Goal: Contribute content: Add original content to the website for others to see

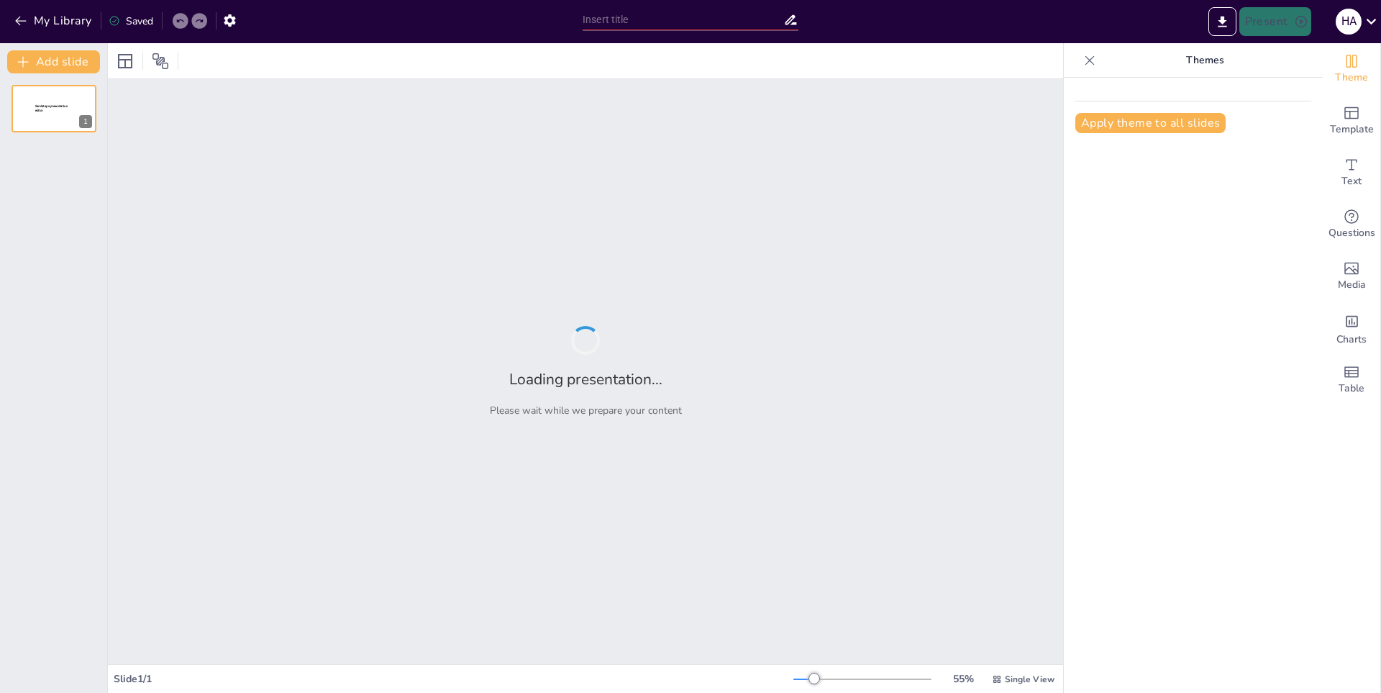
type input "Platos Típicos [PERSON_NAME]: Tradición y Sabor"
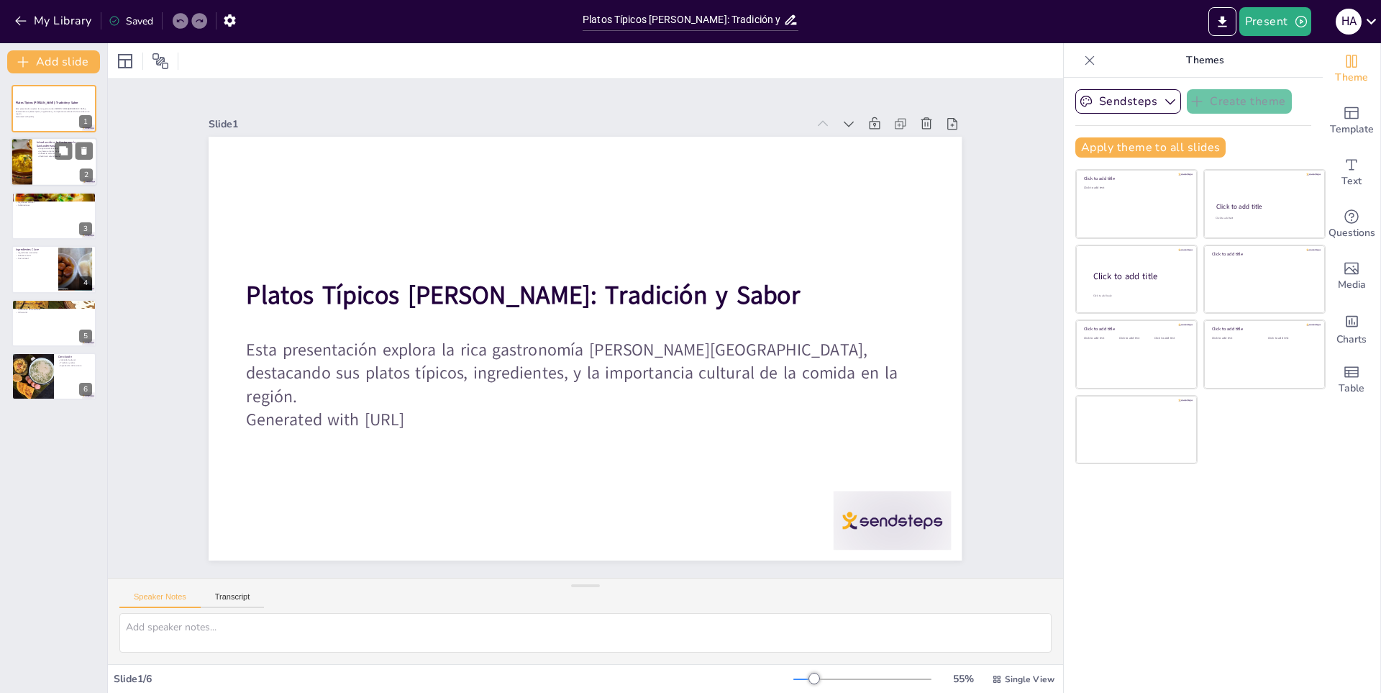
click at [42, 150] on p "La frescura de los ingredientes" at bounding box center [65, 151] width 56 height 3
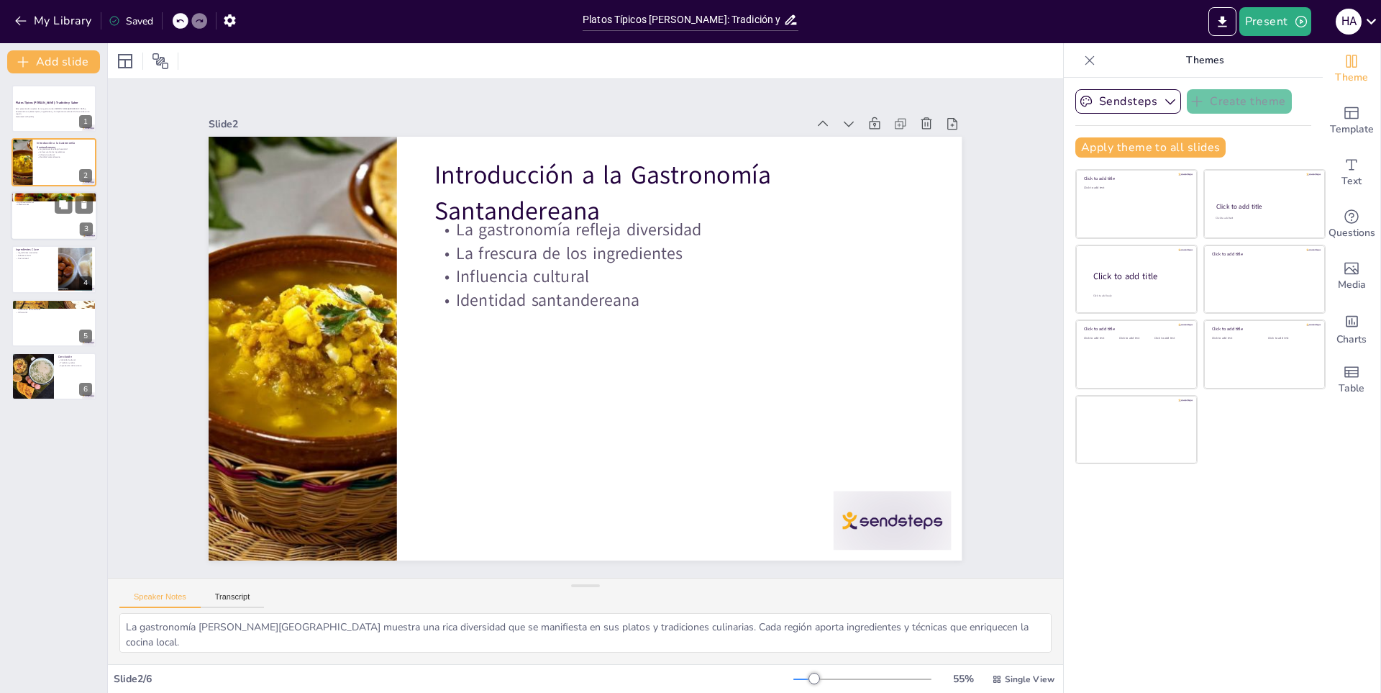
click at [26, 204] on p "Celebraciones" at bounding box center [54, 204] width 78 height 3
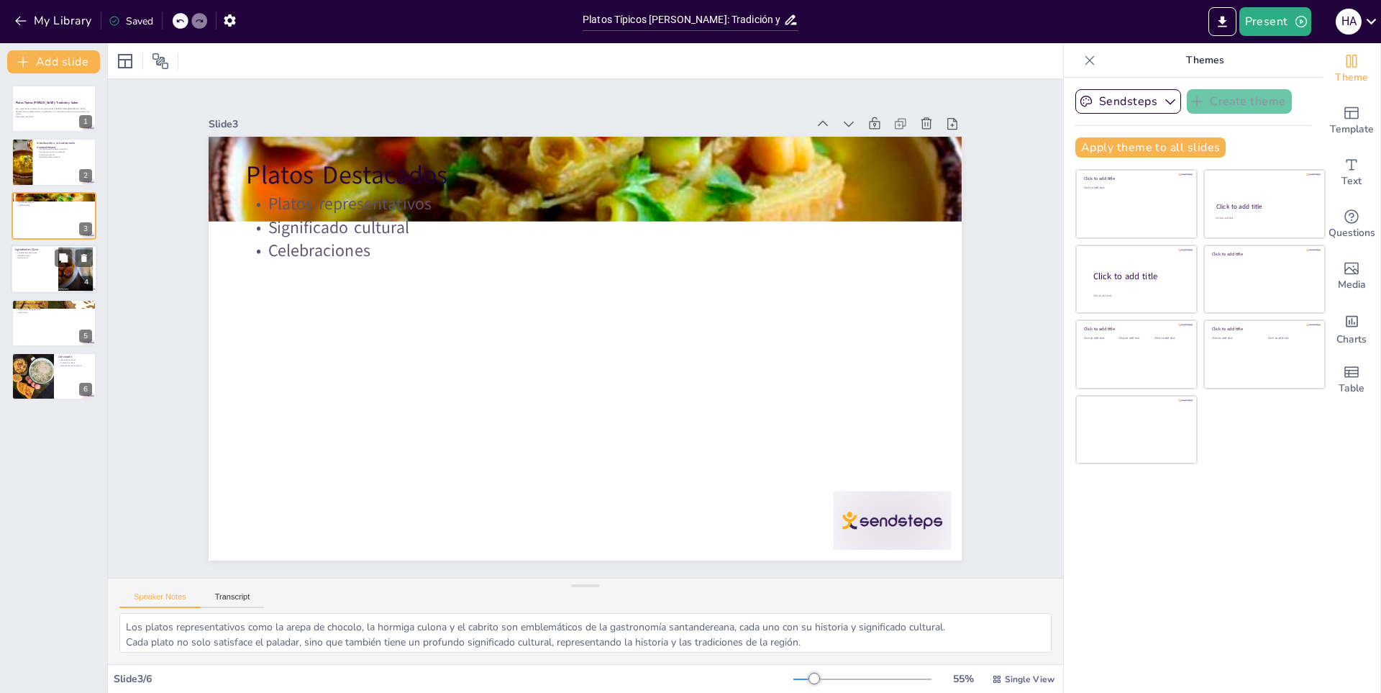
click at [27, 254] on p "Sabores únicos" at bounding box center [34, 255] width 39 height 3
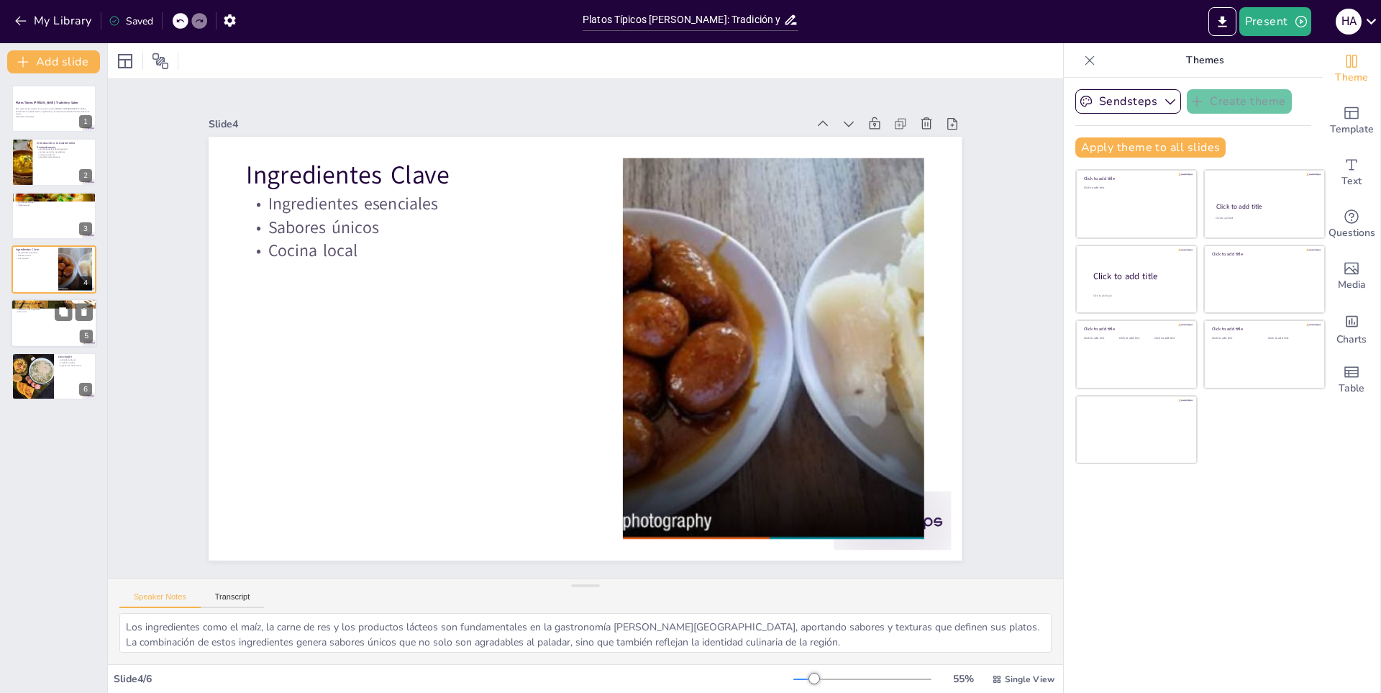
click at [27, 317] on div at bounding box center [54, 322] width 86 height 49
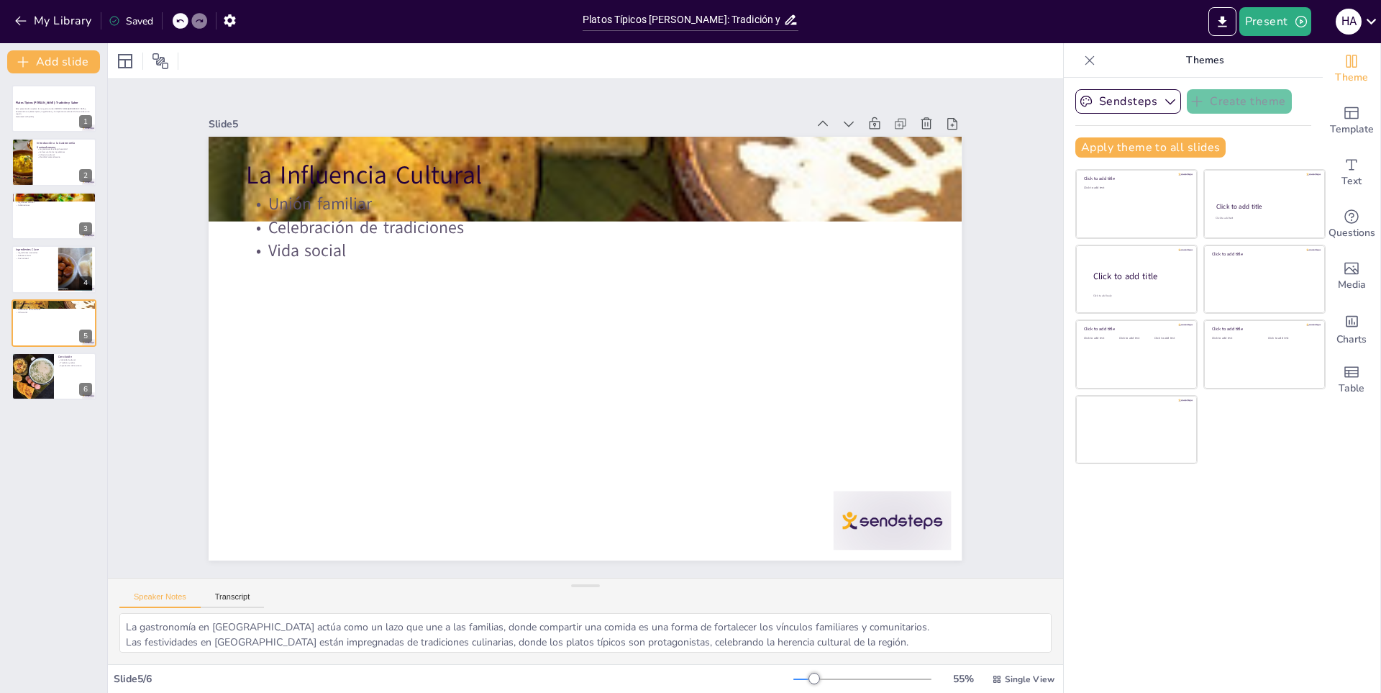
click at [14, 350] on div "Platos Típicos [PERSON_NAME]: Tradición y Sabor Esta presentación explora la ri…" at bounding box center [53, 242] width 107 height 315
click at [35, 387] on div at bounding box center [32, 376] width 49 height 49
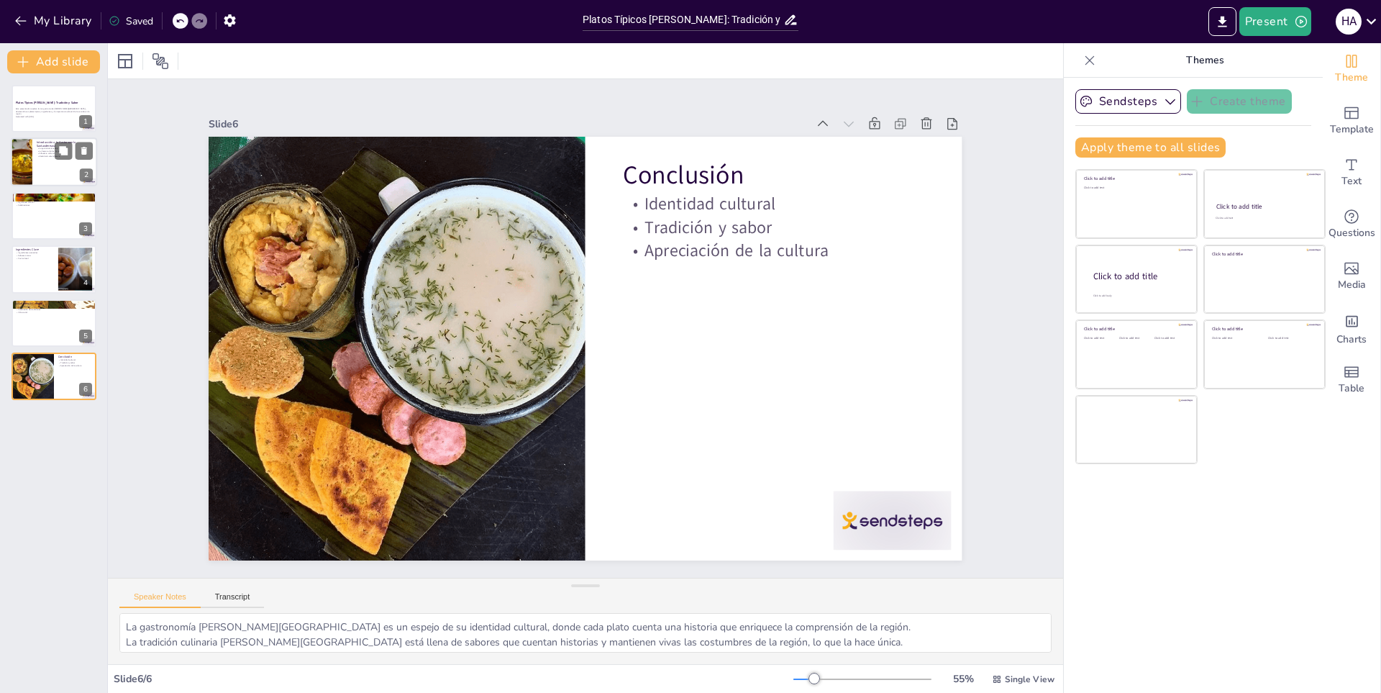
click at [50, 160] on div at bounding box center [54, 162] width 86 height 49
type textarea "La gastronomía [PERSON_NAME][GEOGRAPHIC_DATA] muestra una rica diversidad que s…"
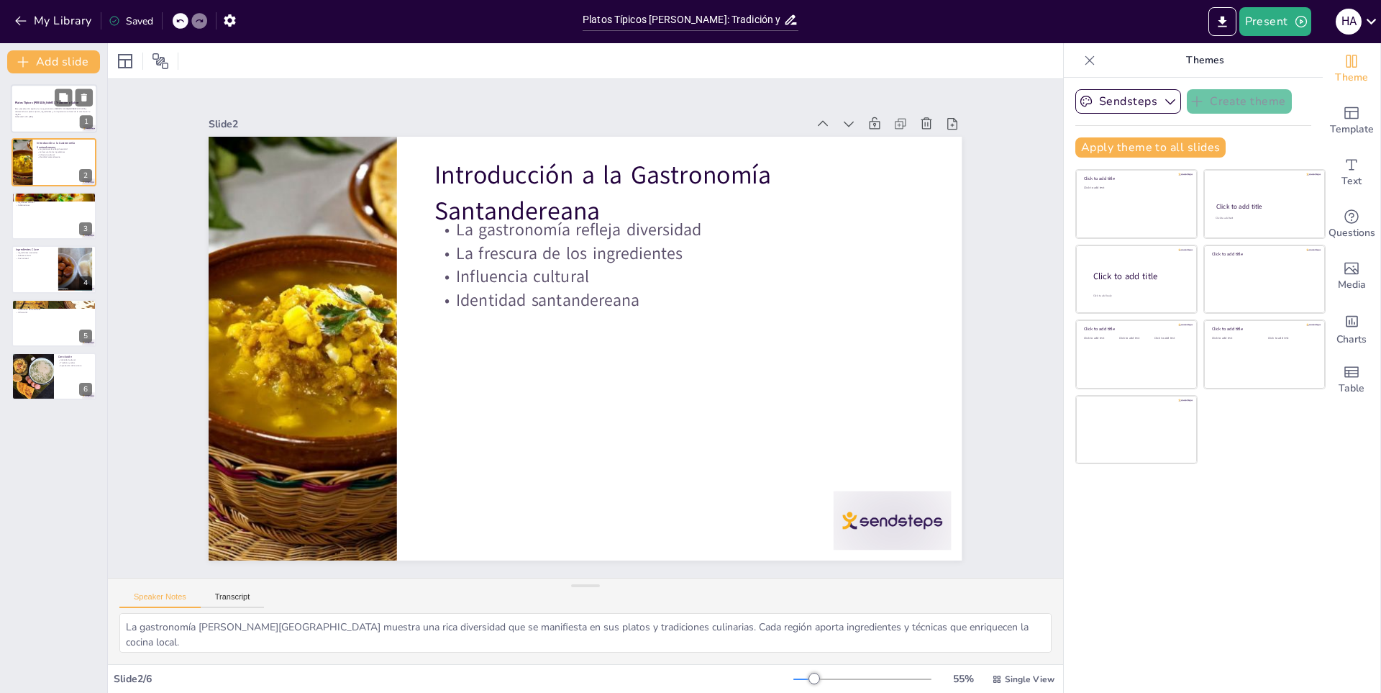
click at [50, 99] on div at bounding box center [54, 108] width 86 height 49
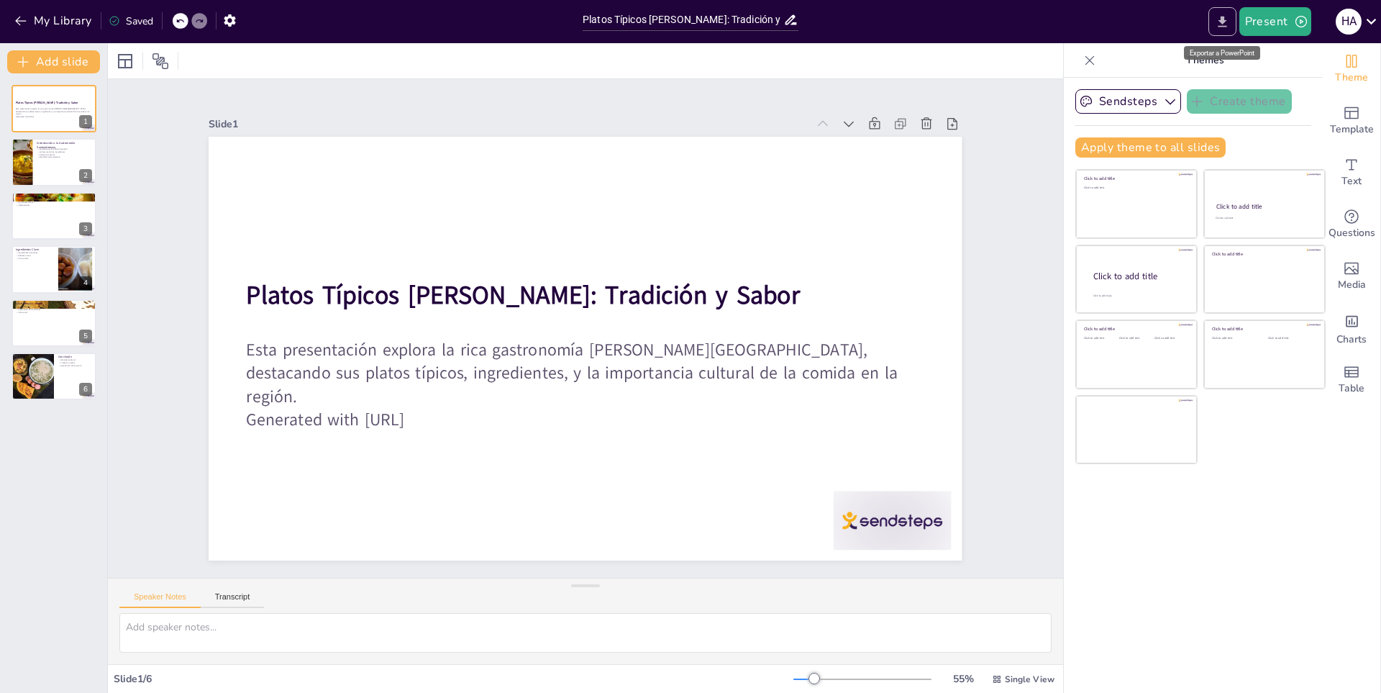
click at [1233, 19] on button "Export to PowerPoint" at bounding box center [1222, 21] width 28 height 29
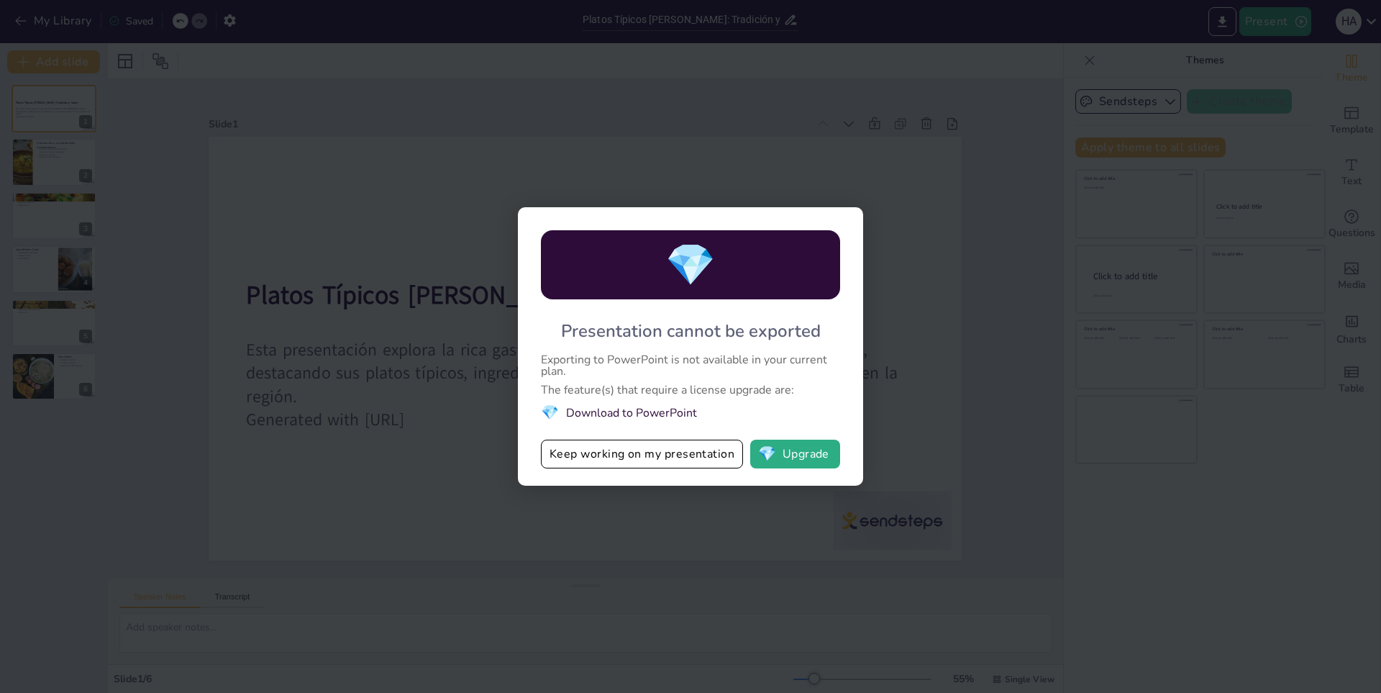
click at [972, 419] on div "💎 Presentation cannot be exported Exporting to PowerPoint is not available in y…" at bounding box center [690, 346] width 1381 height 693
click at [974, 421] on div "💎 Presentation cannot be exported Exporting to PowerPoint is not available in y…" at bounding box center [690, 346] width 1381 height 693
click at [974, 422] on div "💎 Presentation cannot be exported Exporting to PowerPoint is not available in y…" at bounding box center [690, 346] width 1381 height 693
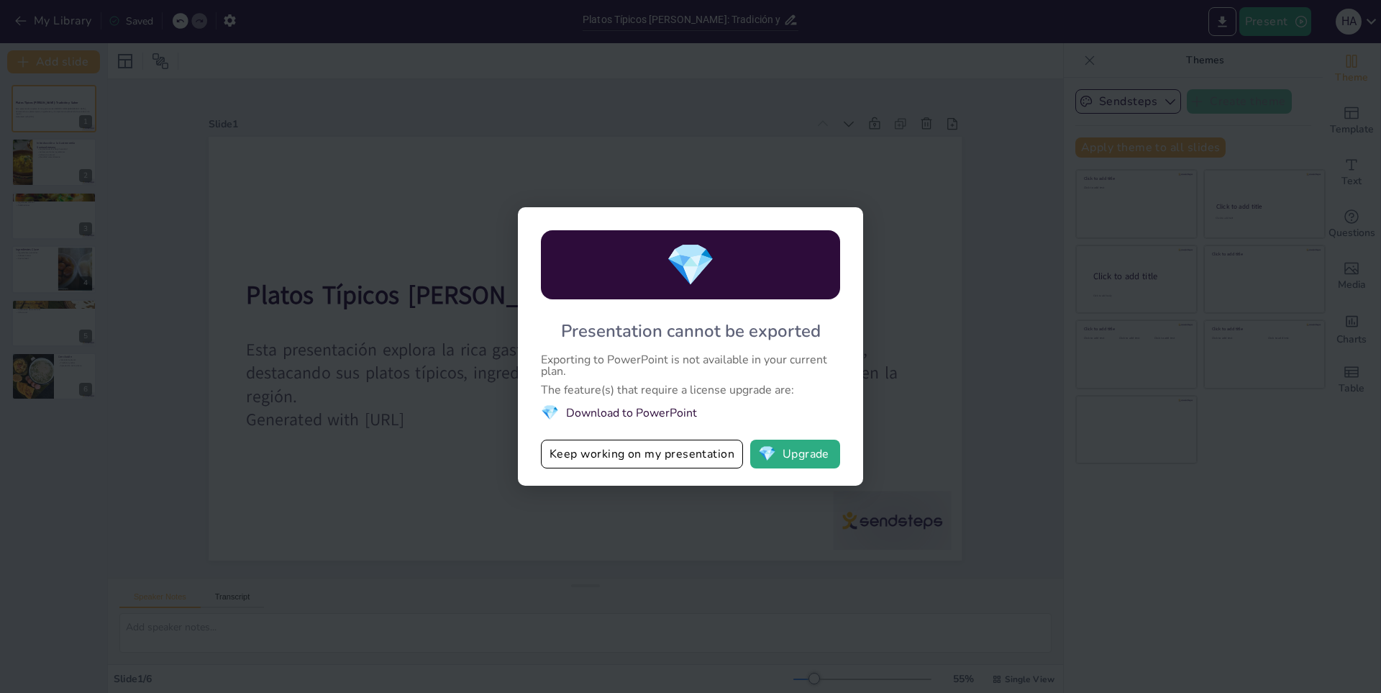
click at [974, 422] on div "💎 Presentation cannot be exported Exporting to PowerPoint is not available in y…" at bounding box center [690, 346] width 1381 height 693
click at [626, 449] on button "Keep working on my presentation" at bounding box center [642, 453] width 202 height 29
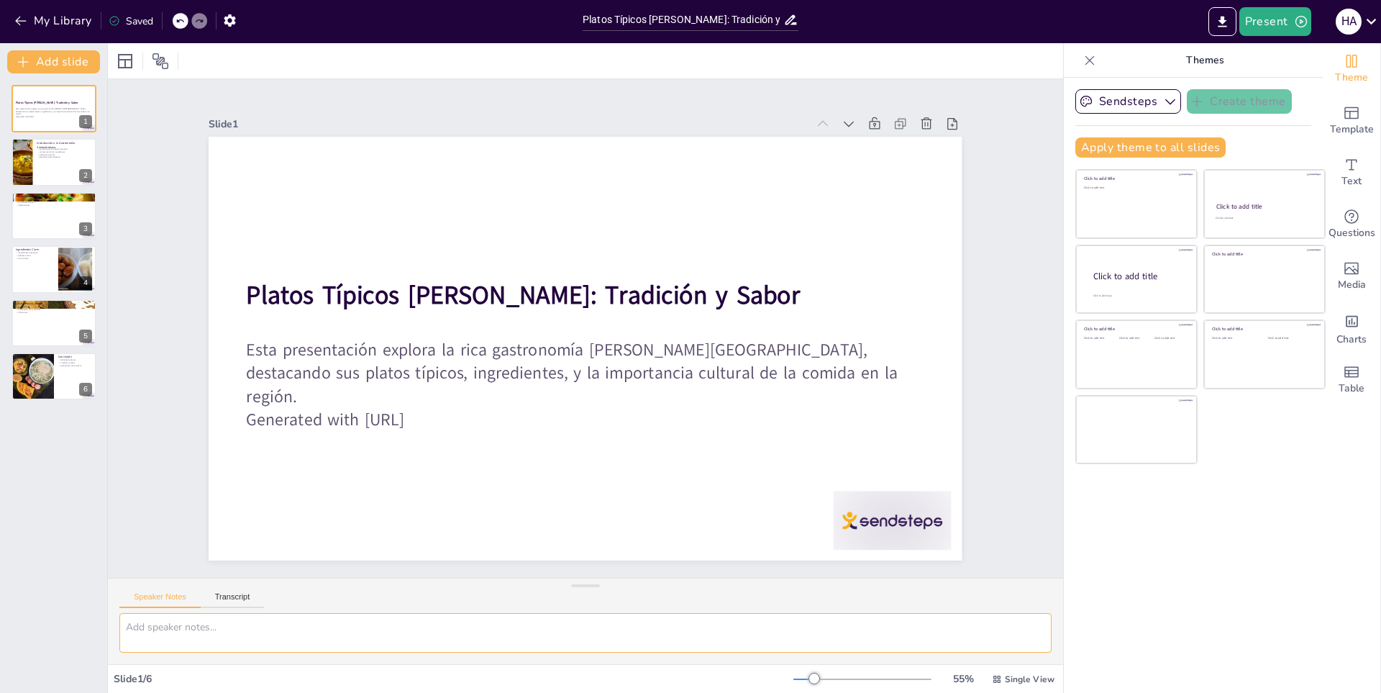
click at [211, 626] on textarea at bounding box center [585, 633] width 932 height 40
click at [245, 631] on textarea "ahora genera una presentacion sobre la revolución de los comuneros" at bounding box center [585, 633] width 932 height 40
click at [247, 631] on textarea "ahora genera una presentacion sobre la revolución de los comuneros" at bounding box center [585, 633] width 932 height 40
click at [979, 624] on textarea "ahora genera una presentación sobre la revolución de los comuneros" at bounding box center [585, 633] width 932 height 40
type textarea "a"
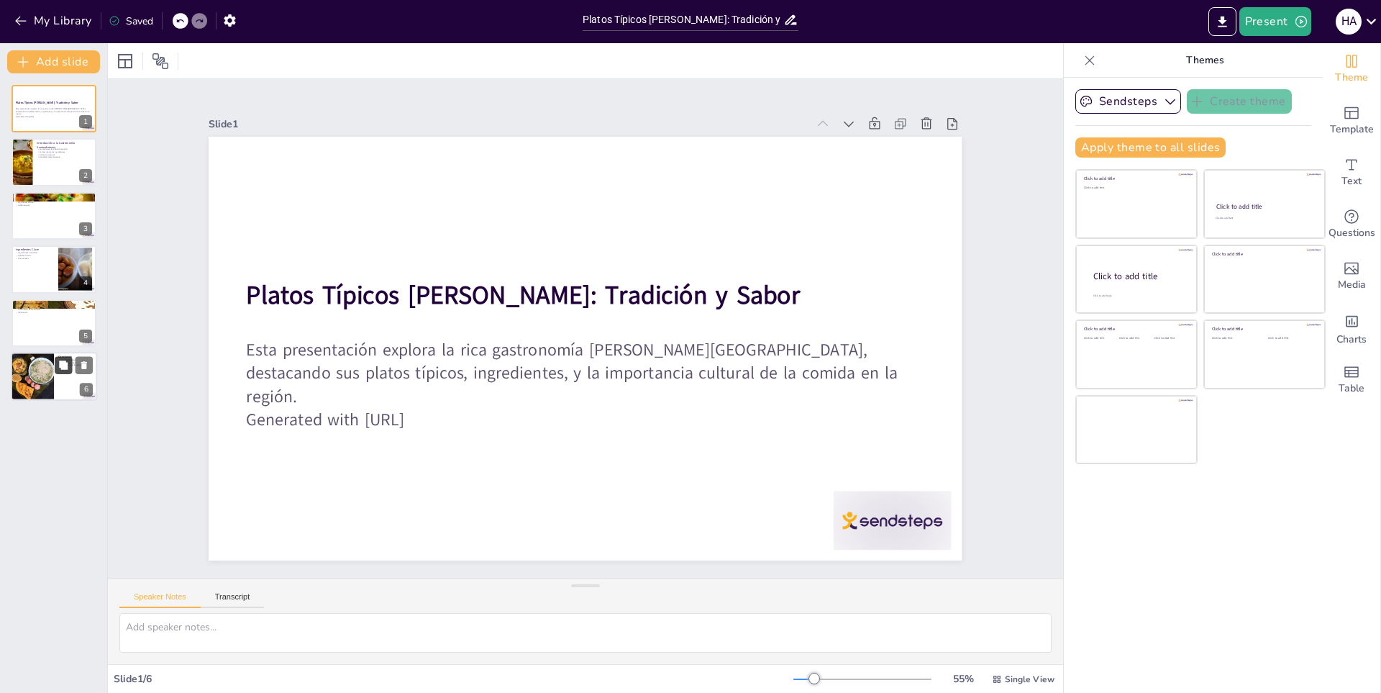
click at [56, 367] on button at bounding box center [63, 364] width 17 height 17
type textarea "La gastronomía [PERSON_NAME][GEOGRAPHIC_DATA] es un espejo de su identidad cult…"
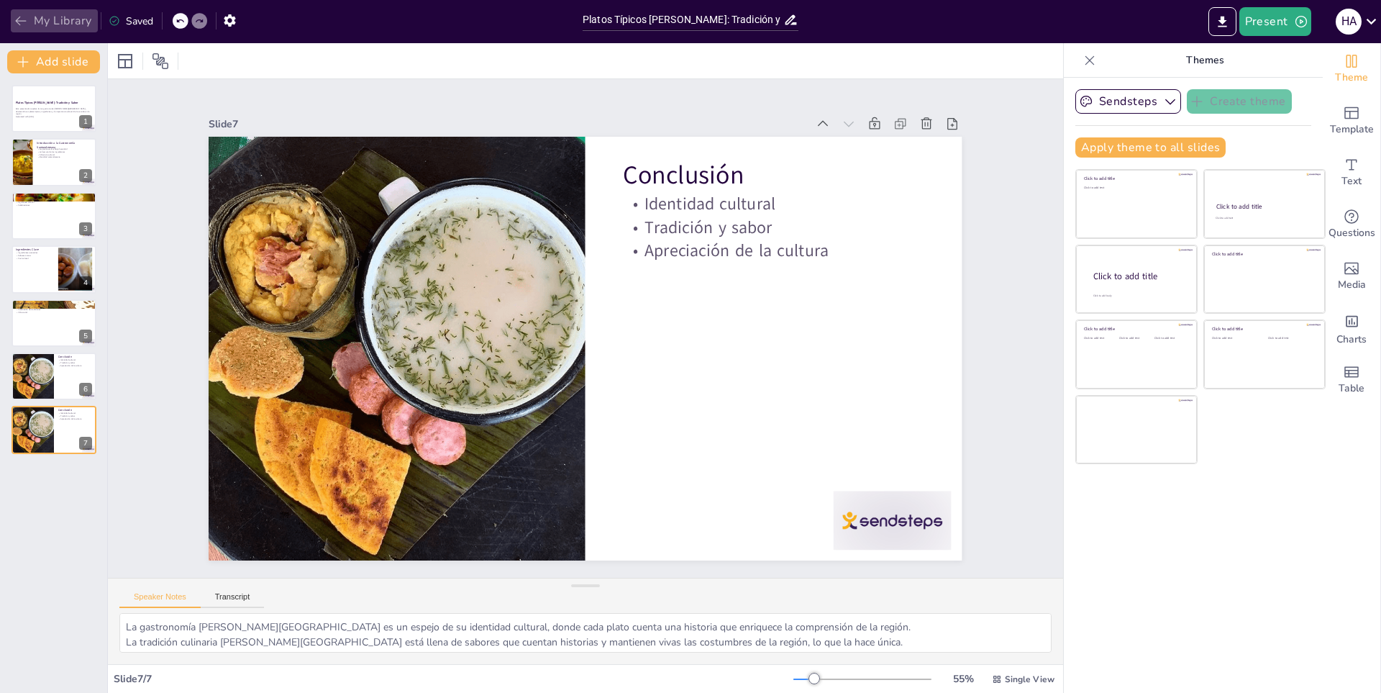
click at [17, 12] on button "My Library" at bounding box center [54, 20] width 87 height 23
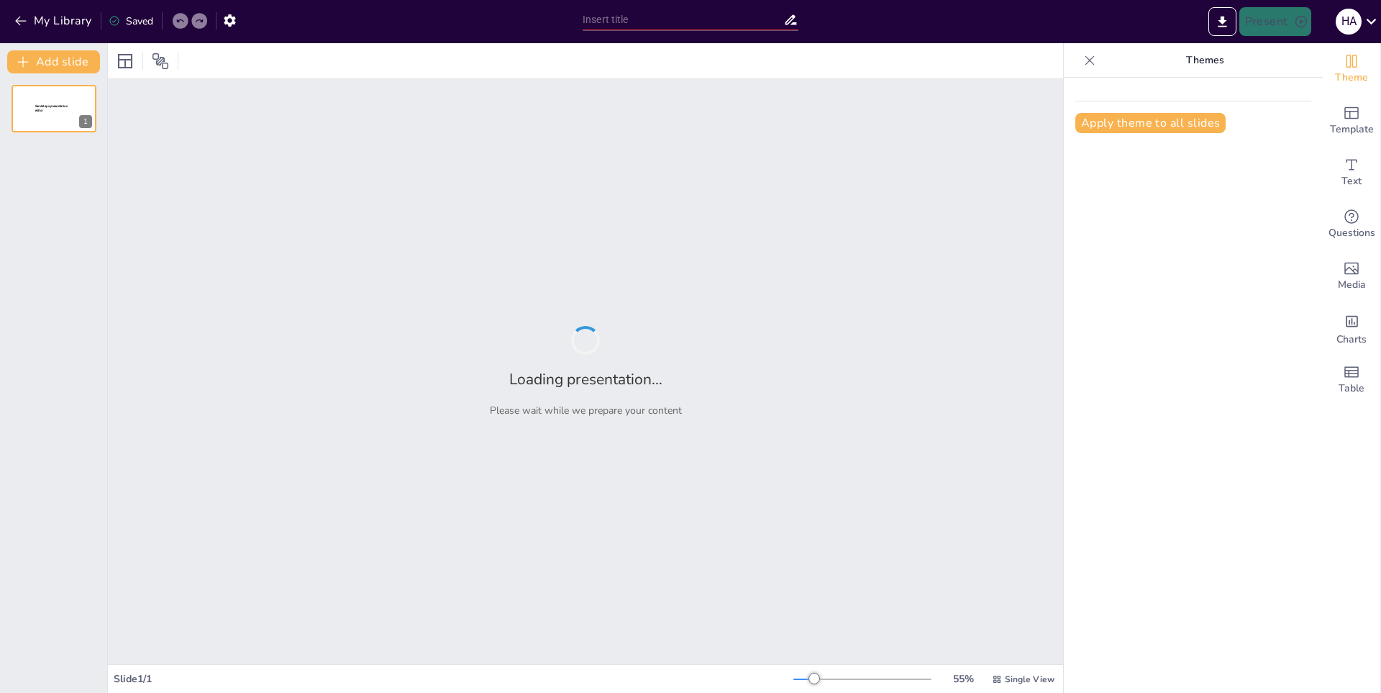
type input "La Revolución de los Comuneros: Contexto y Causas"
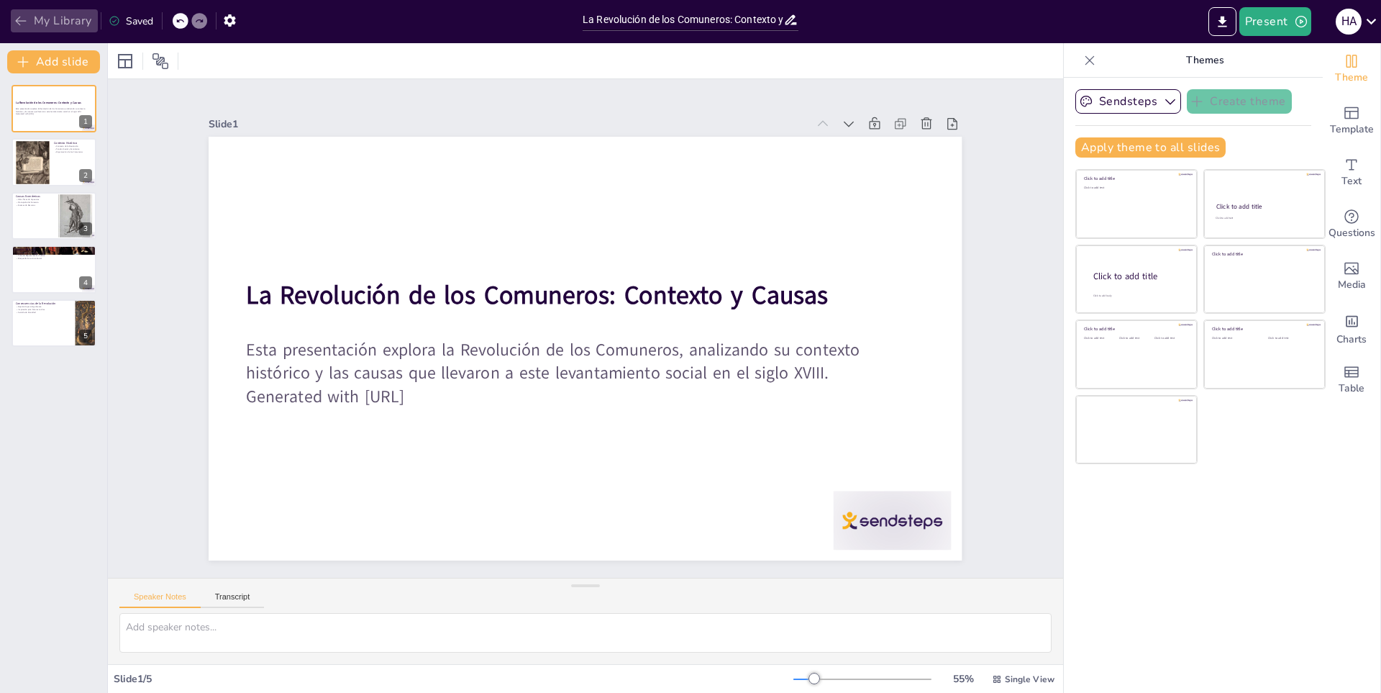
click at [29, 26] on button "My Library" at bounding box center [54, 20] width 87 height 23
